Goal: Transaction & Acquisition: Book appointment/travel/reservation

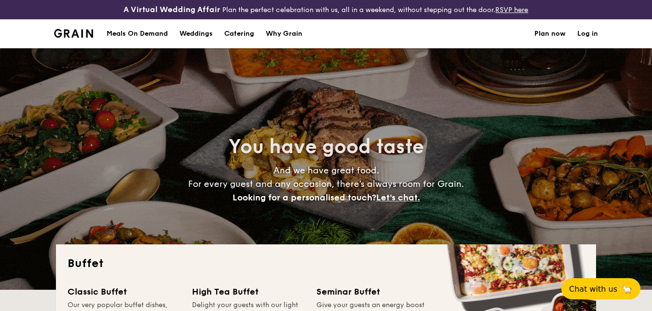
select select
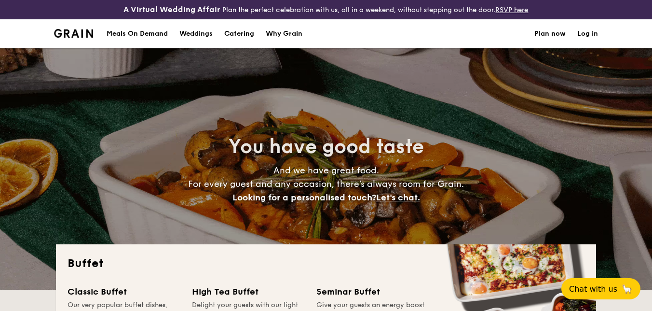
scroll to position [72, 0]
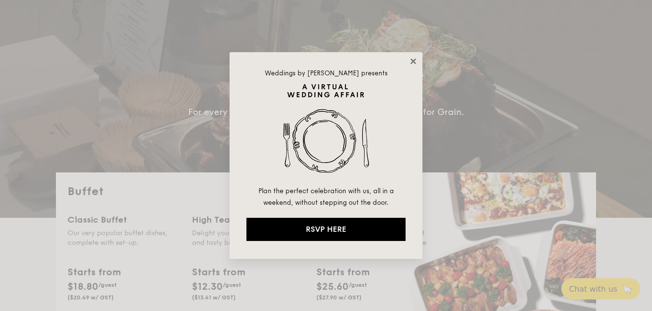
click at [413, 64] on icon at bounding box center [413, 61] width 9 height 9
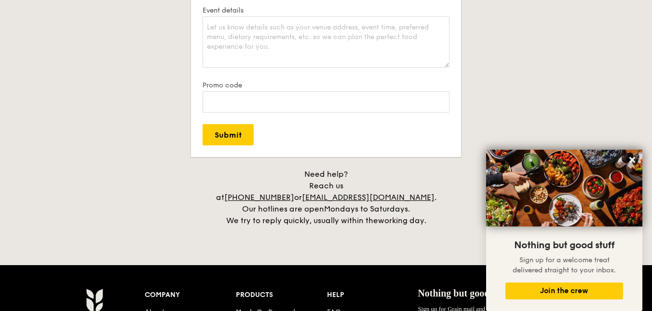
scroll to position [2026, 0]
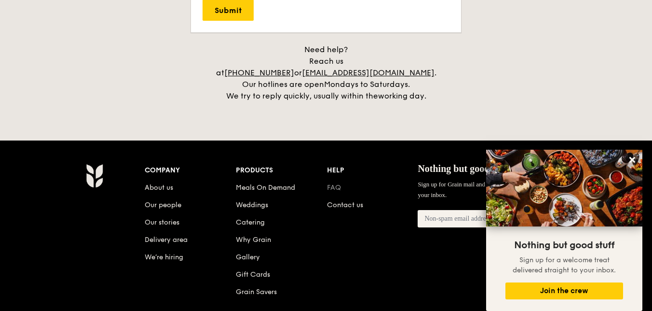
click at [335, 183] on link "FAQ" at bounding box center [334, 187] width 14 height 8
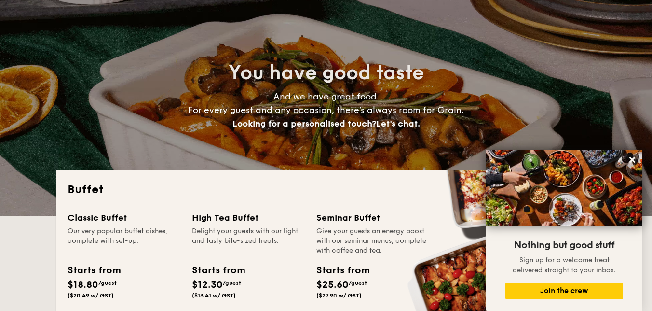
scroll to position [0, 0]
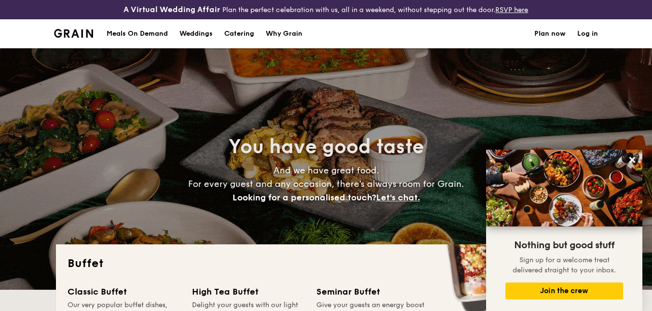
click at [247, 29] on h1 "Catering" at bounding box center [239, 33] width 30 height 29
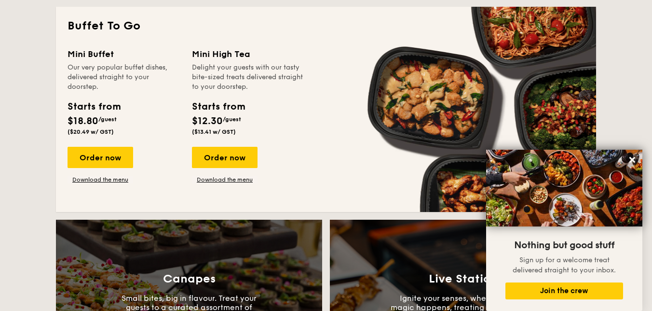
scroll to position [654, 0]
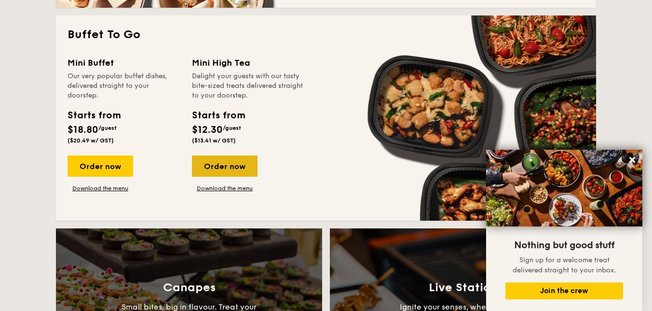
click at [226, 172] on div "Order now" at bounding box center [225, 165] width 66 height 21
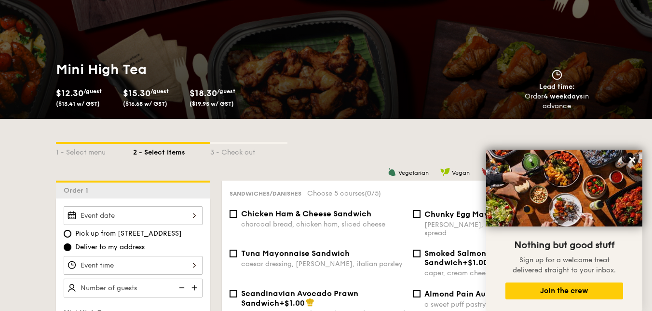
scroll to position [206, 0]
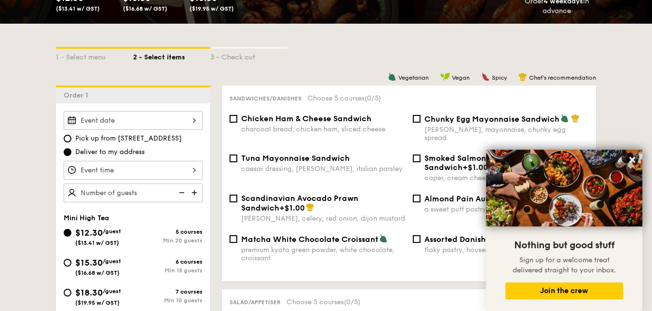
click at [120, 136] on span "Pick up from [STREET_ADDRESS]" at bounding box center [128, 139] width 107 height 10
click at [71, 136] on input "Pick up from [STREET_ADDRESS]" at bounding box center [68, 139] width 8 height 8
radio input "true"
click at [97, 152] on span "Deliver to my address" at bounding box center [109, 152] width 69 height 10
click at [71, 152] on input "Deliver to my address" at bounding box center [68, 152] width 8 height 8
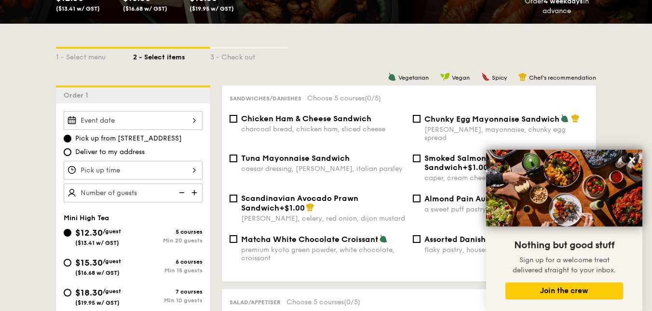
radio input "true"
click at [106, 125] on div at bounding box center [133, 120] width 139 height 19
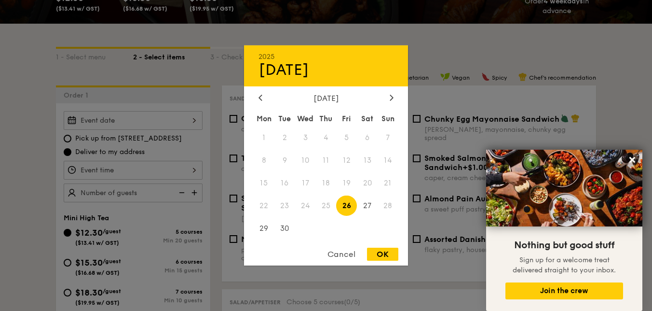
click at [436, 46] on div at bounding box center [326, 155] width 652 height 311
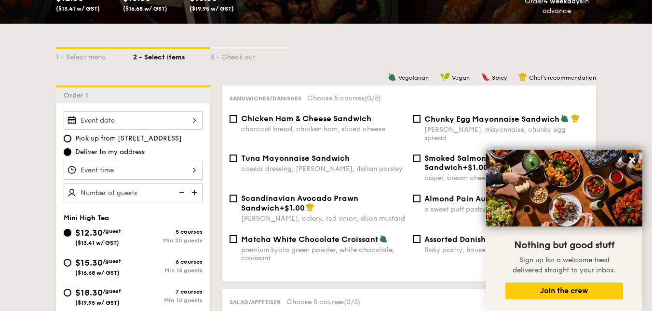
click at [108, 142] on span "Pick up from [STREET_ADDRESS]" at bounding box center [128, 139] width 107 height 10
click at [71, 142] on input "Pick up from [STREET_ADDRESS]" at bounding box center [68, 139] width 8 height 8
radio input "true"
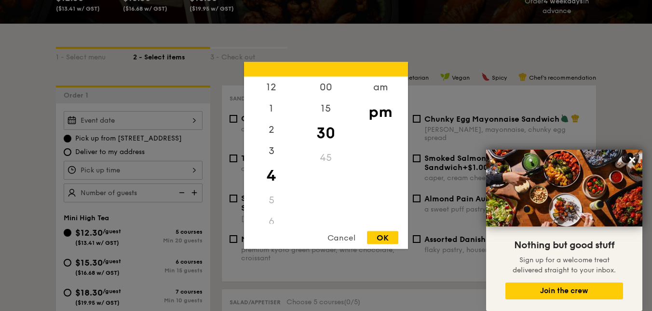
click at [108, 168] on div "12 1 2 3 4 5 6 7 8 9 10 11 00 15 30 45 am pm Cancel OK" at bounding box center [133, 170] width 139 height 19
click at [468, 87] on div at bounding box center [326, 155] width 652 height 311
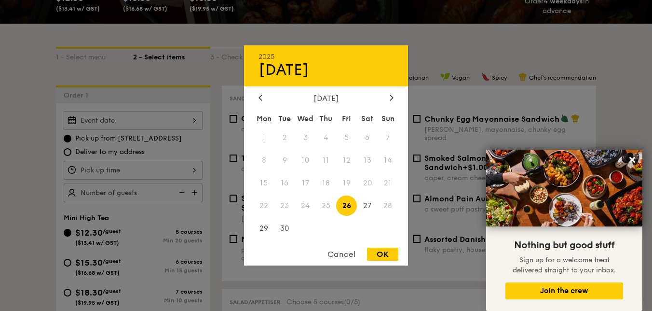
click at [189, 111] on div "2025 Sep [DATE] Tue Wed Thu Fri Sat Sun 1 2 3 4 5 6 7 8 9 10 11 12 13 14 15 16 …" at bounding box center [133, 120] width 139 height 19
click at [391, 205] on span "28" at bounding box center [388, 205] width 21 height 21
click at [388, 208] on span "28" at bounding box center [388, 205] width 21 height 21
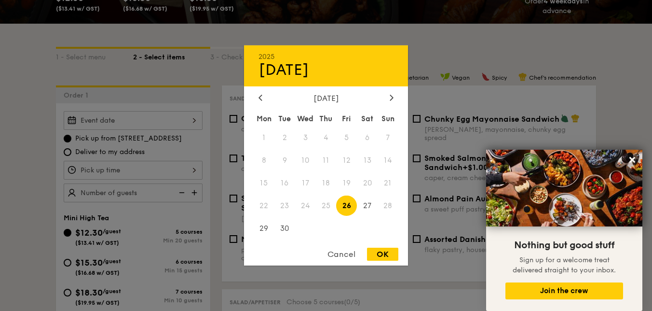
click at [220, 158] on div at bounding box center [326, 155] width 652 height 311
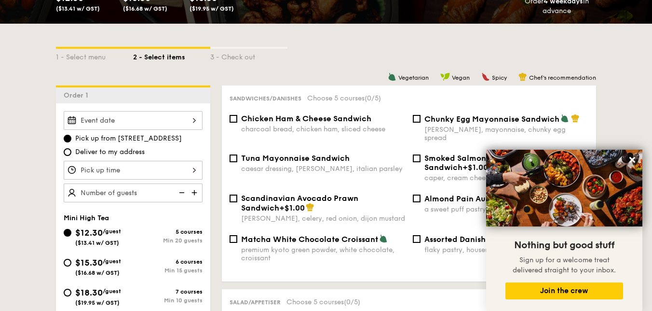
click at [184, 166] on div at bounding box center [326, 155] width 652 height 311
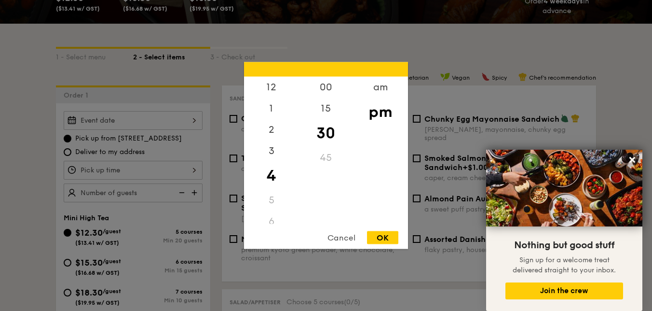
click at [196, 172] on div "12 1 2 3 4 5 6 7 8 9 10 11 00 15 30 45 am pm Cancel OK" at bounding box center [133, 170] width 139 height 19
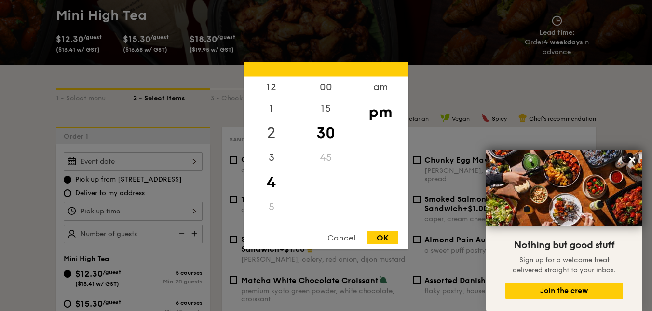
scroll to position [132, 0]
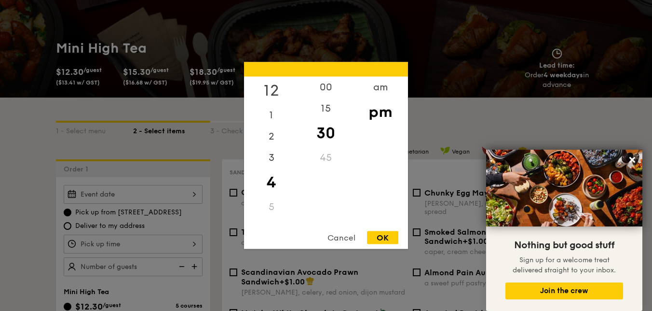
click at [270, 94] on div "12" at bounding box center [271, 91] width 55 height 28
click at [318, 90] on div "00" at bounding box center [326, 91] width 55 height 28
click at [440, 125] on div at bounding box center [326, 155] width 652 height 311
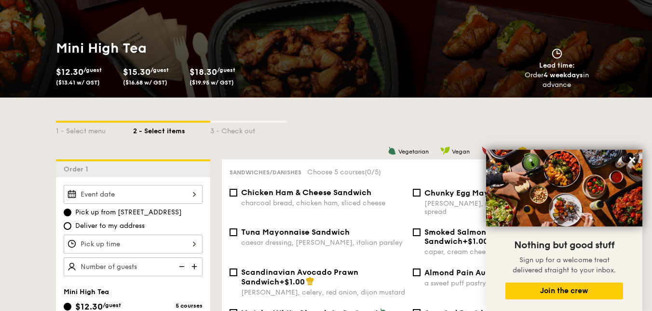
click at [161, 192] on div at bounding box center [133, 194] width 139 height 19
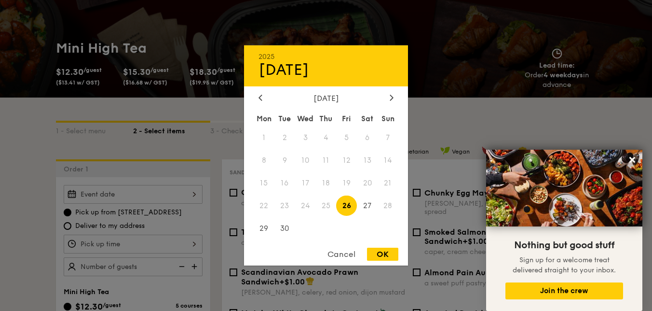
click at [179, 160] on div at bounding box center [326, 155] width 652 height 311
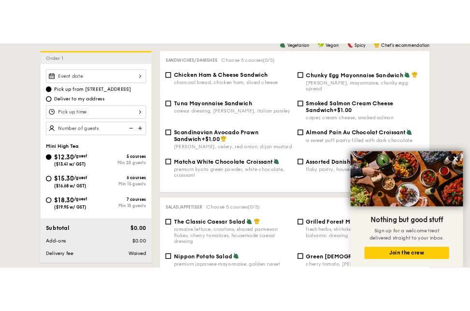
scroll to position [289, 0]
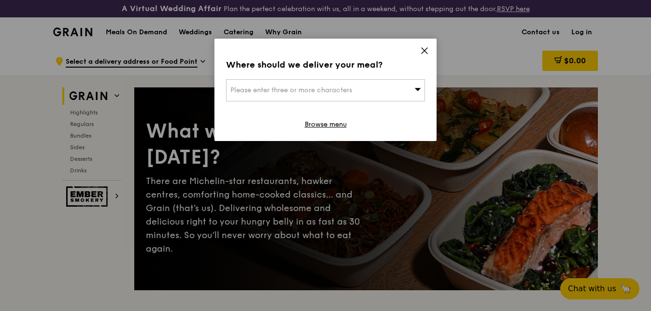
click at [419, 53] on div "Where should we deliver your meal? Please enter three or more characters Browse…" at bounding box center [325, 90] width 222 height 102
click at [419, 57] on div "Where should we deliver your meal? Please enter three or more characters Browse…" at bounding box center [325, 90] width 222 height 102
